Goal: Check status: Check status

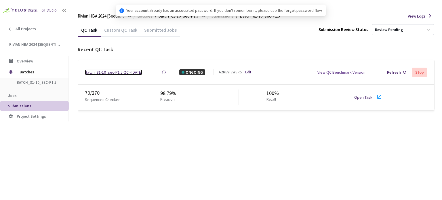
click at [127, 73] on div "Batch_81-10_sec-P1.5 QC - [DATE]" at bounding box center [113, 72] width 57 height 6
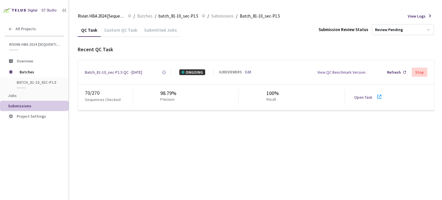
click at [366, 99] on link "Open Task" at bounding box center [363, 97] width 18 height 5
click at [131, 74] on div "Batch_81-10_sec-P1.5 QC - [DATE]" at bounding box center [113, 72] width 57 height 6
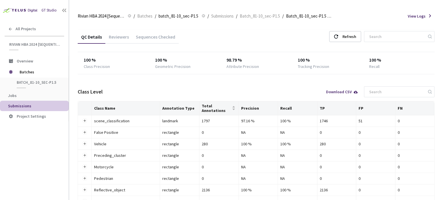
click at [116, 38] on div "Reviewers" at bounding box center [118, 39] width 27 height 10
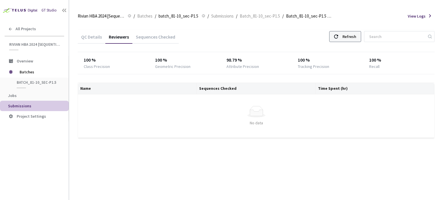
click at [355, 35] on div "Refresh" at bounding box center [349, 36] width 14 height 10
click at [345, 35] on div "Refresh" at bounding box center [345, 36] width 32 height 11
